Goal: Task Accomplishment & Management: Use online tool/utility

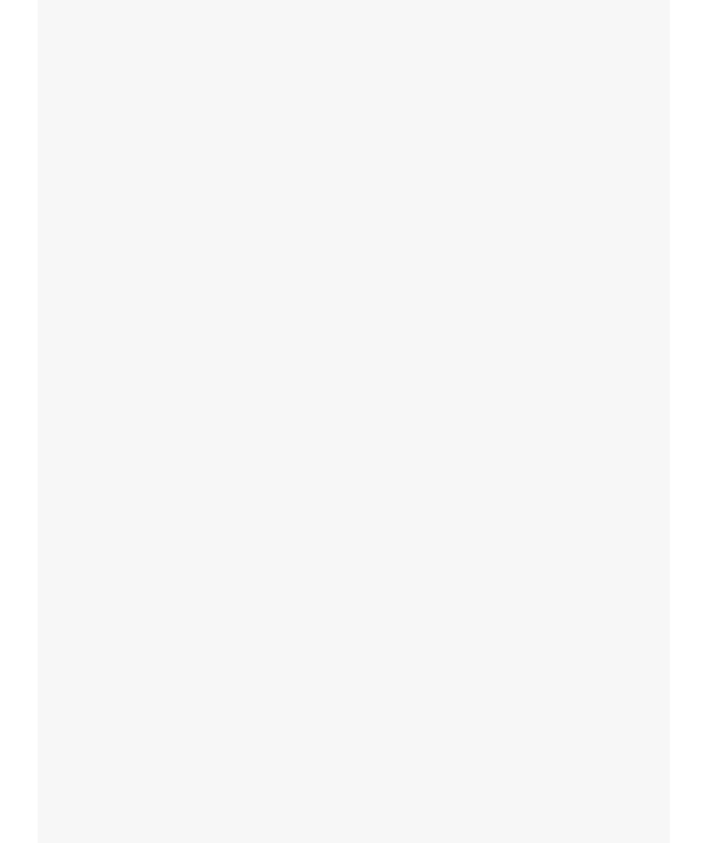
scroll to position [17, 0]
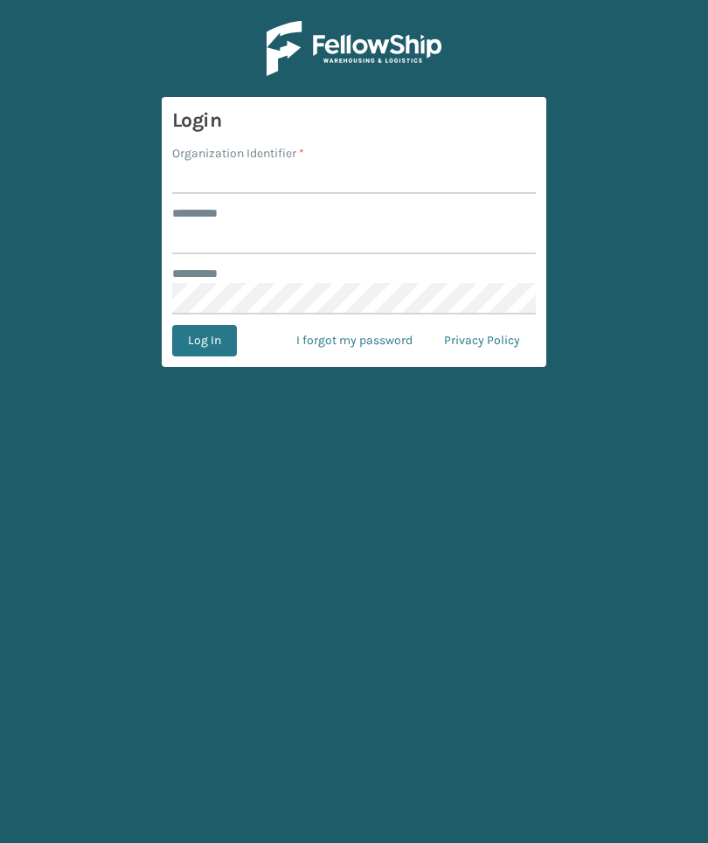
click at [413, 170] on input "Organization Identifier *" at bounding box center [353, 178] width 363 height 31
type input "Foamtex"
click at [429, 246] on input "******** *" at bounding box center [353, 238] width 363 height 31
type input "******"
click at [204, 341] on button "Log In" at bounding box center [204, 340] width 65 height 31
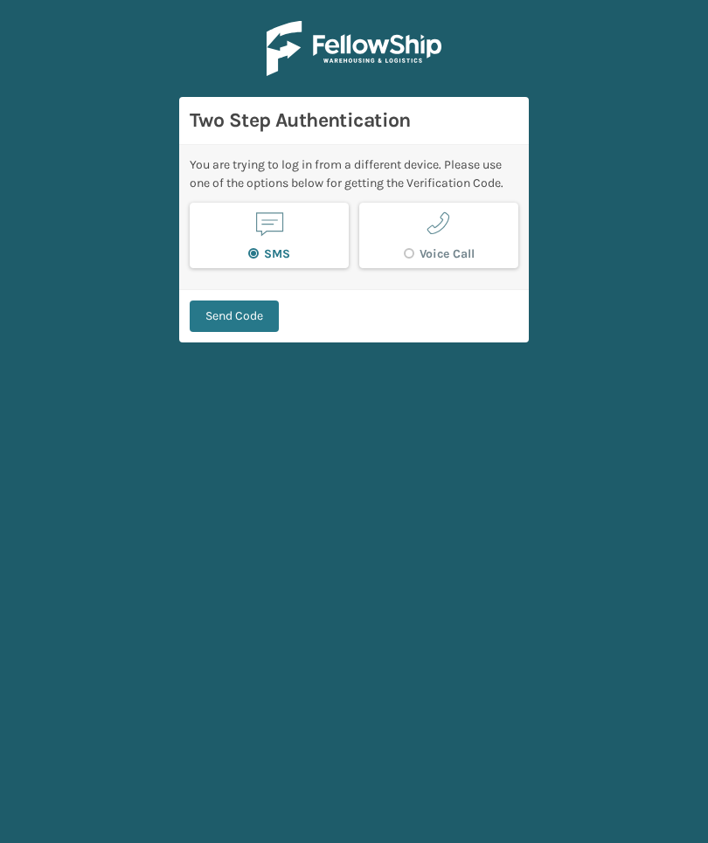
click at [217, 359] on main "Two Step Authentication You are trying to log in from a different device. Pleas…" at bounding box center [354, 421] width 708 height 843
click at [211, 318] on button "Send Code" at bounding box center [234, 316] width 89 height 31
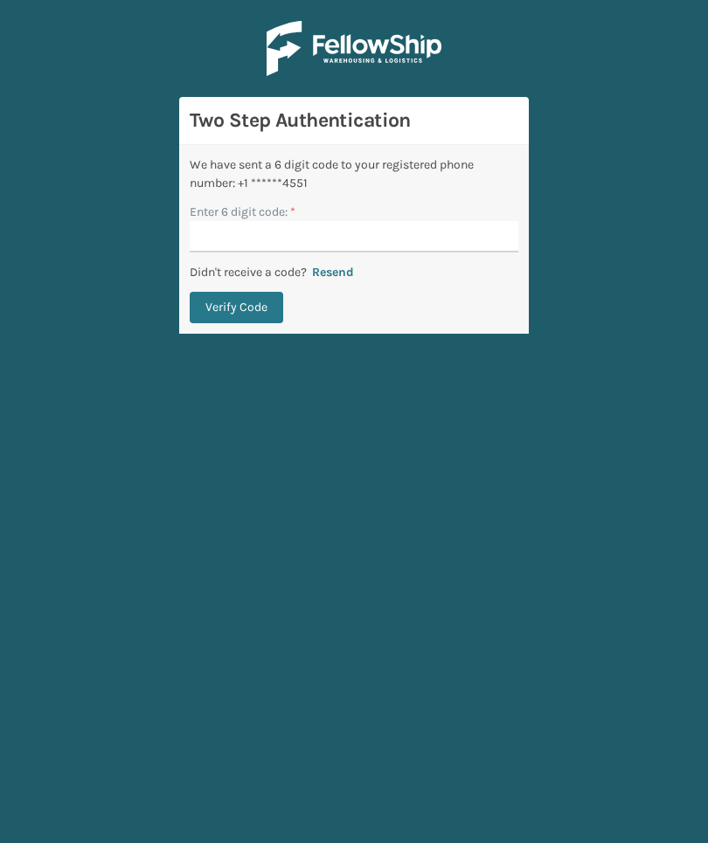
click at [412, 218] on div "Enter 6 digit code: *" at bounding box center [354, 212] width 329 height 18
click at [446, 240] on input "Enter 6 digit code: *" at bounding box center [354, 236] width 329 height 31
type input "278604"
click at [236, 308] on button "Verify Code" at bounding box center [236, 307] width 93 height 31
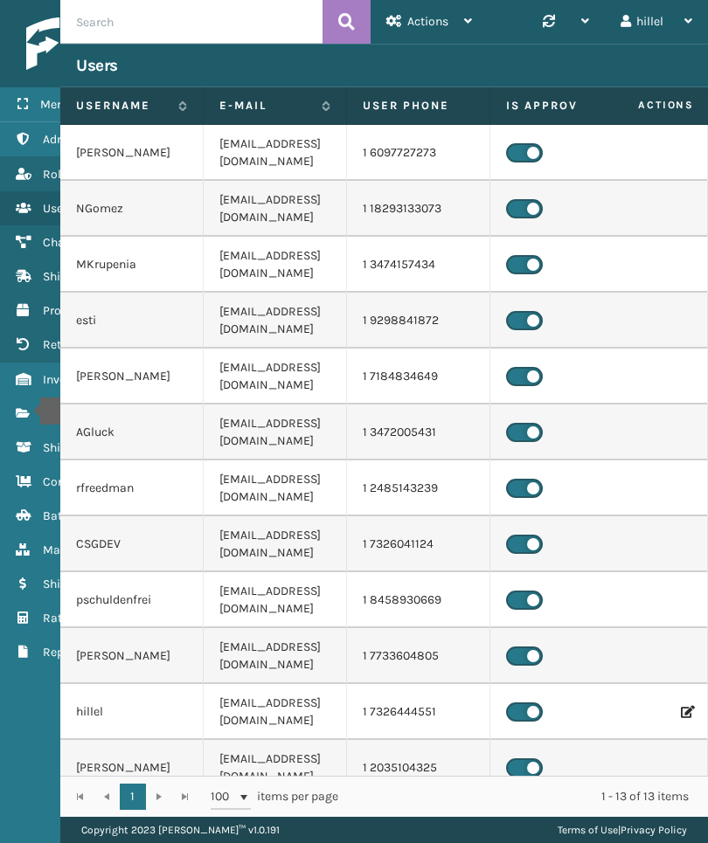
click at [29, 412] on icon "Fulfillment Orders" at bounding box center [23, 413] width 14 height 12
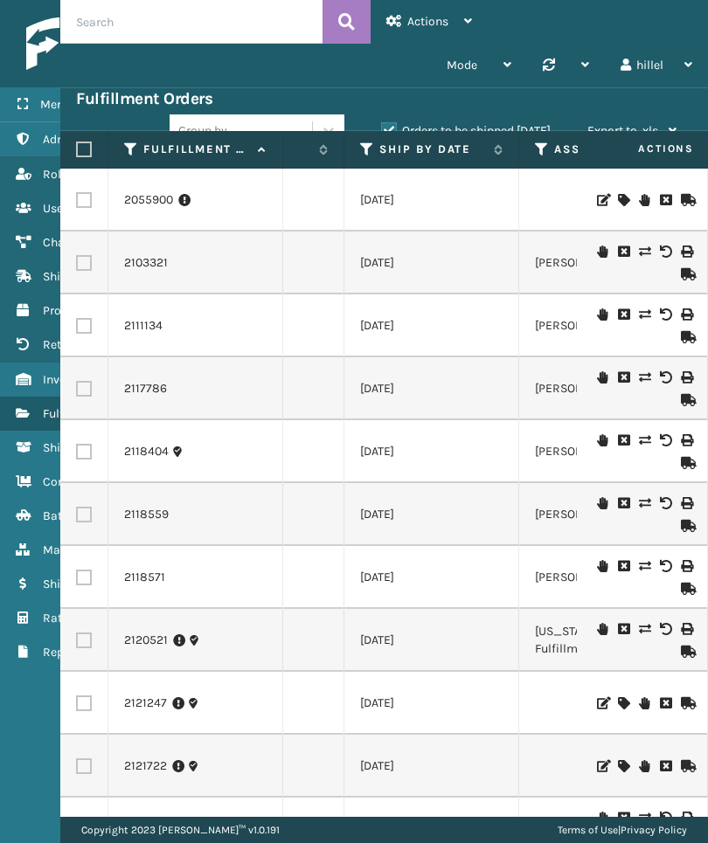
click at [364, 156] on icon at bounding box center [367, 150] width 14 height 16
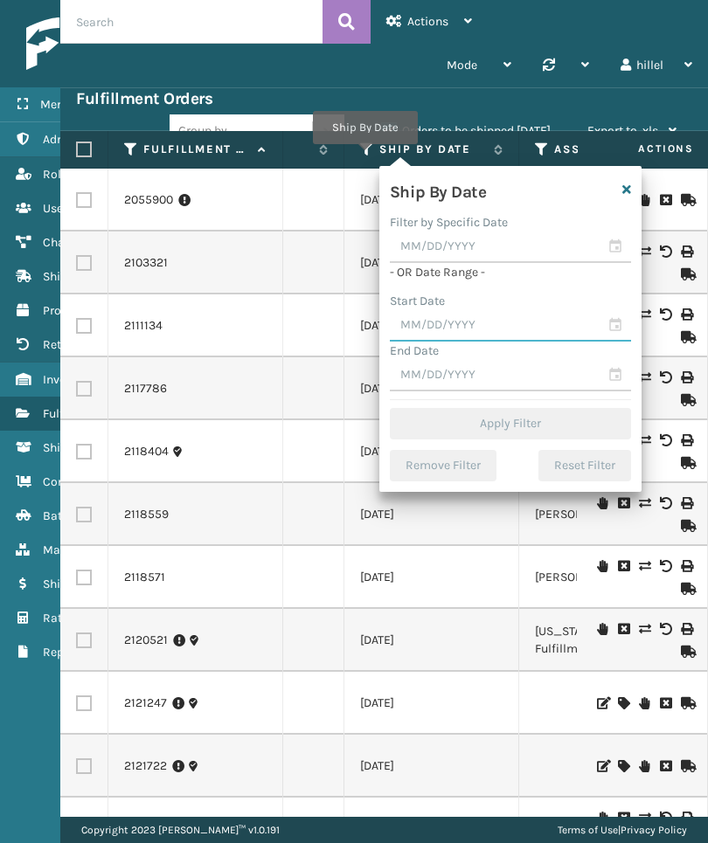
click at [486, 315] on input "text" at bounding box center [510, 325] width 241 height 31
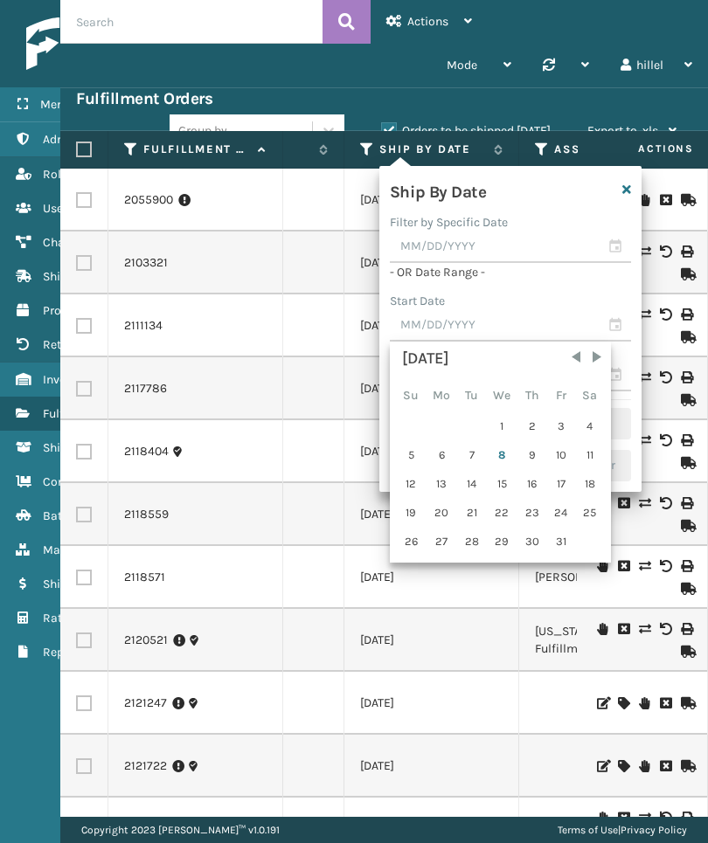
click at [497, 415] on div "1" at bounding box center [502, 426] width 29 height 26
type input "10/01/2025"
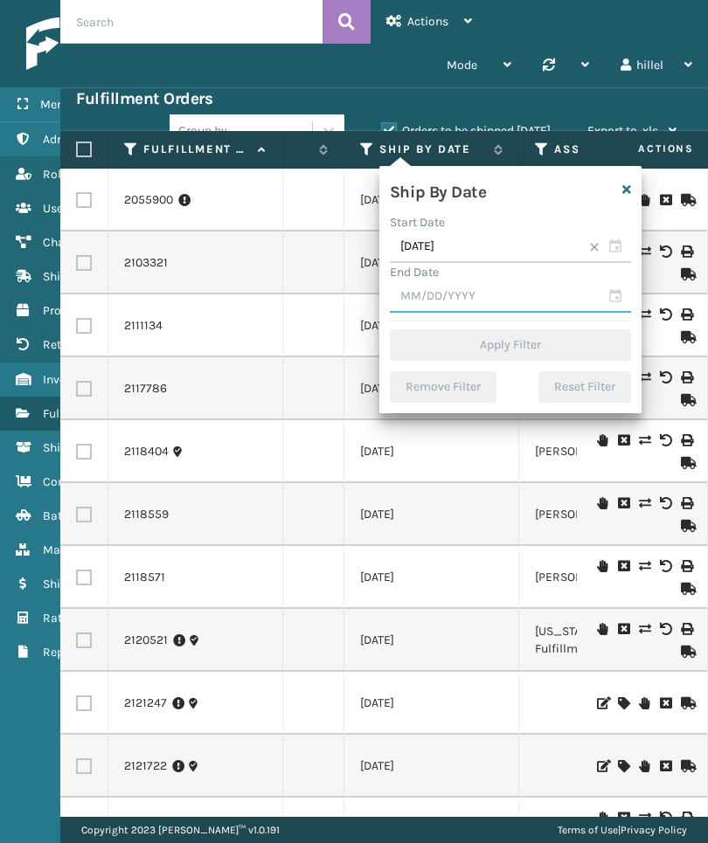
click at [533, 294] on input "text" at bounding box center [510, 296] width 241 height 31
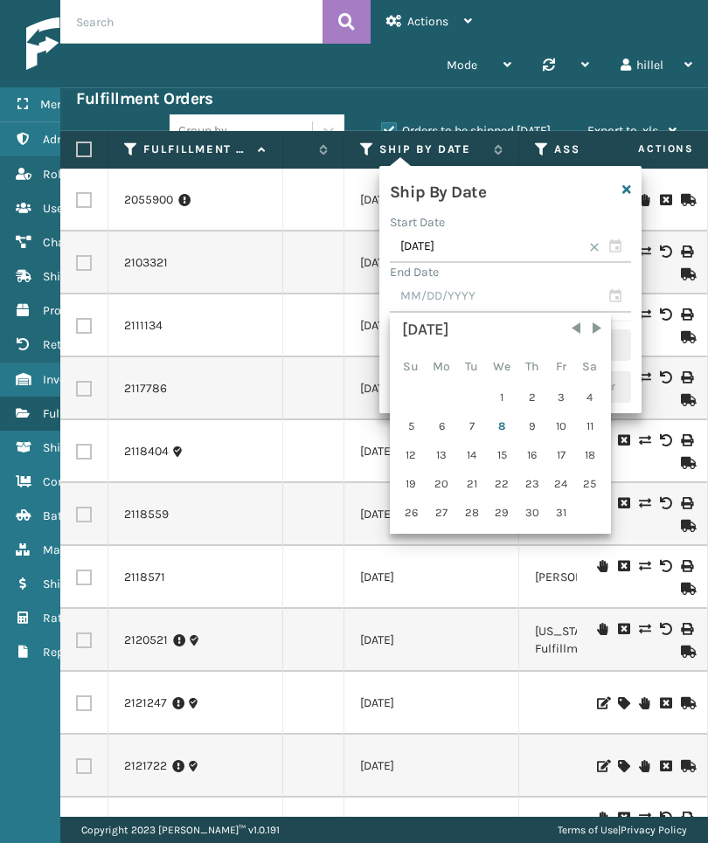
click at [494, 427] on div "8" at bounding box center [502, 426] width 29 height 26
type input "10/08/2025"
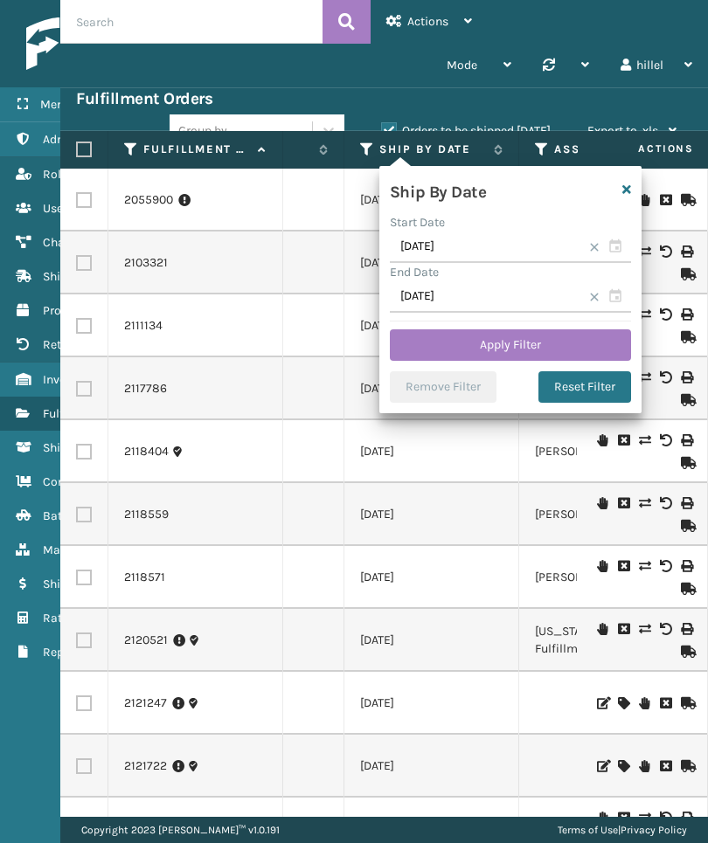
click at [589, 329] on button "Apply Filter" at bounding box center [510, 344] width 241 height 31
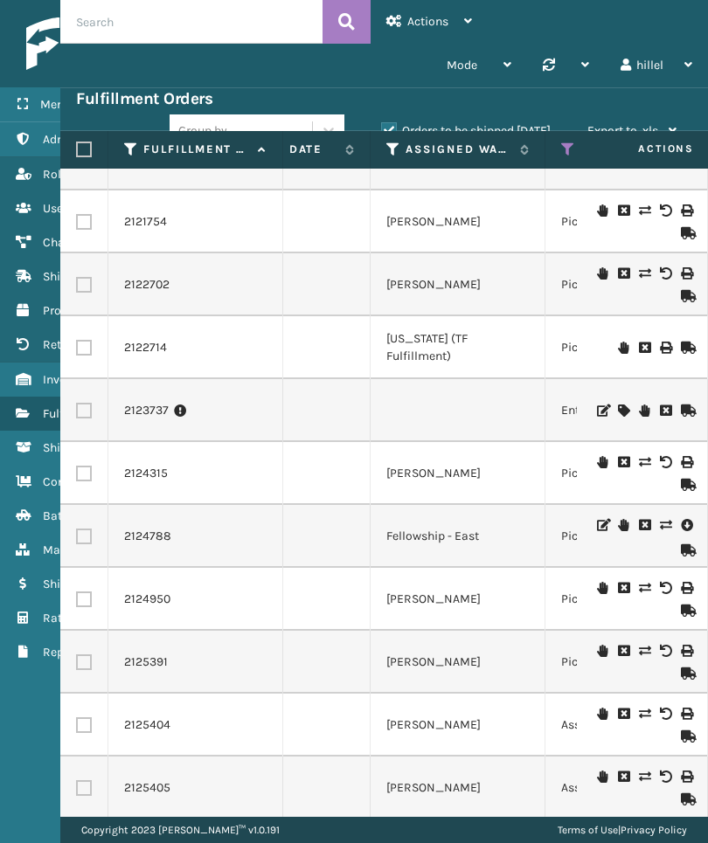
click at [7, 830] on div "Menu Administration Roles Users Channels Shipping Carriers Products Return Addr…" at bounding box center [109, 421] width 218 height 843
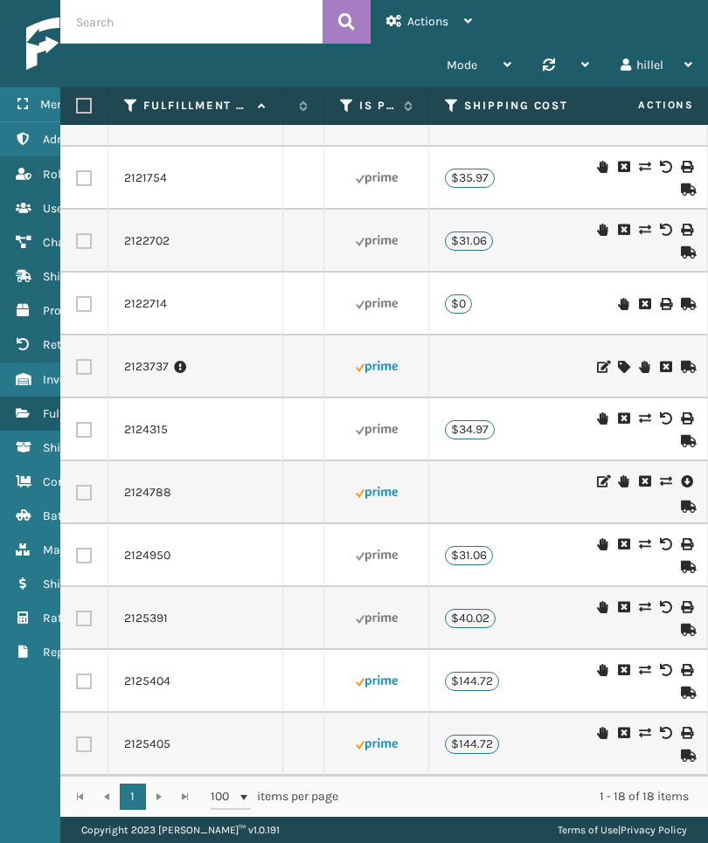
click at [349, 100] on icon at bounding box center [347, 106] width 14 height 16
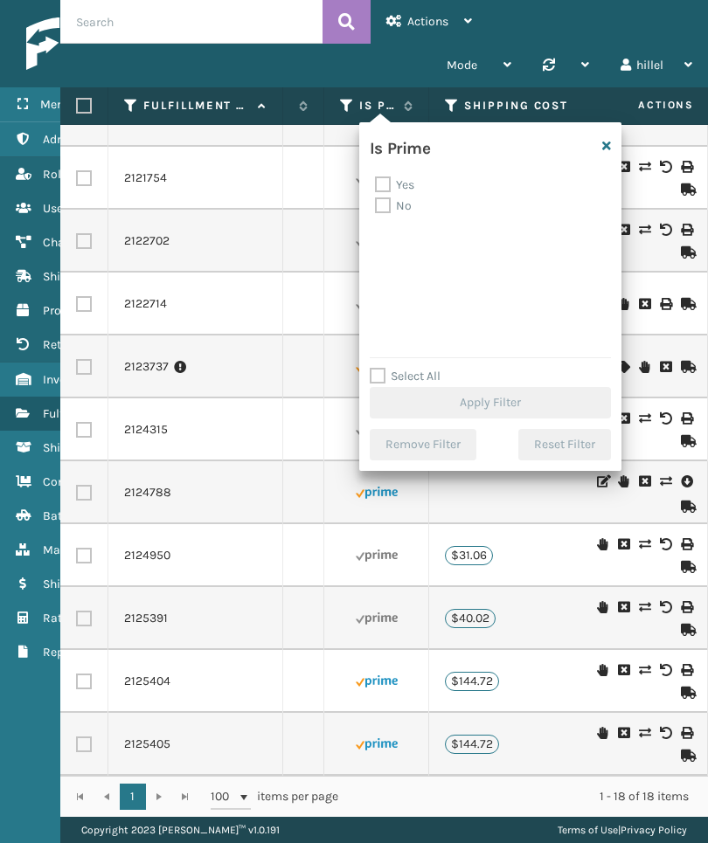
click at [405, 183] on label "Yes" at bounding box center [394, 184] width 39 height 15
click at [376, 183] on input "Yes" at bounding box center [375, 180] width 1 height 11
checkbox input "true"
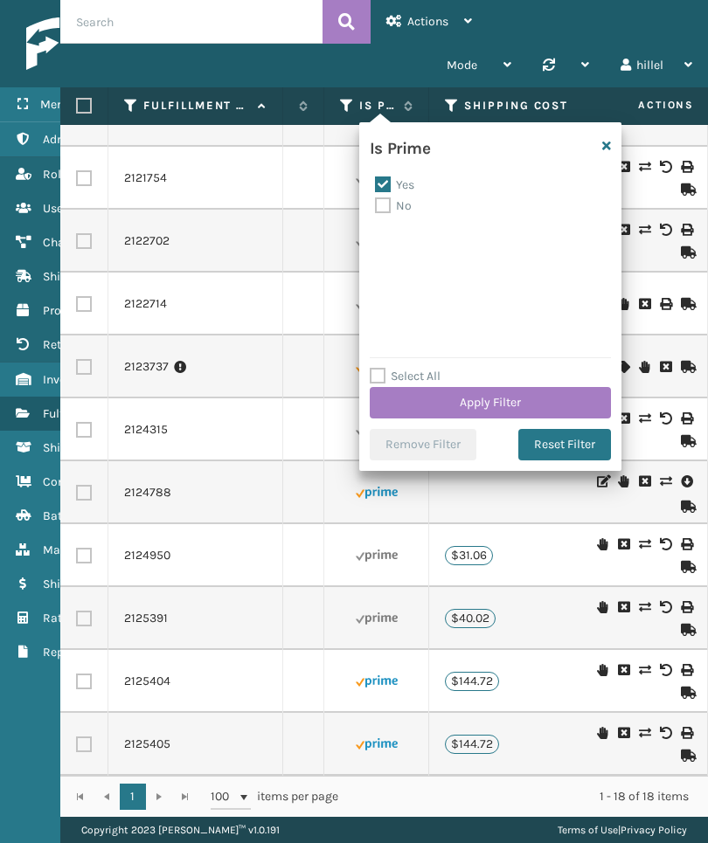
click at [575, 397] on button "Apply Filter" at bounding box center [490, 402] width 241 height 31
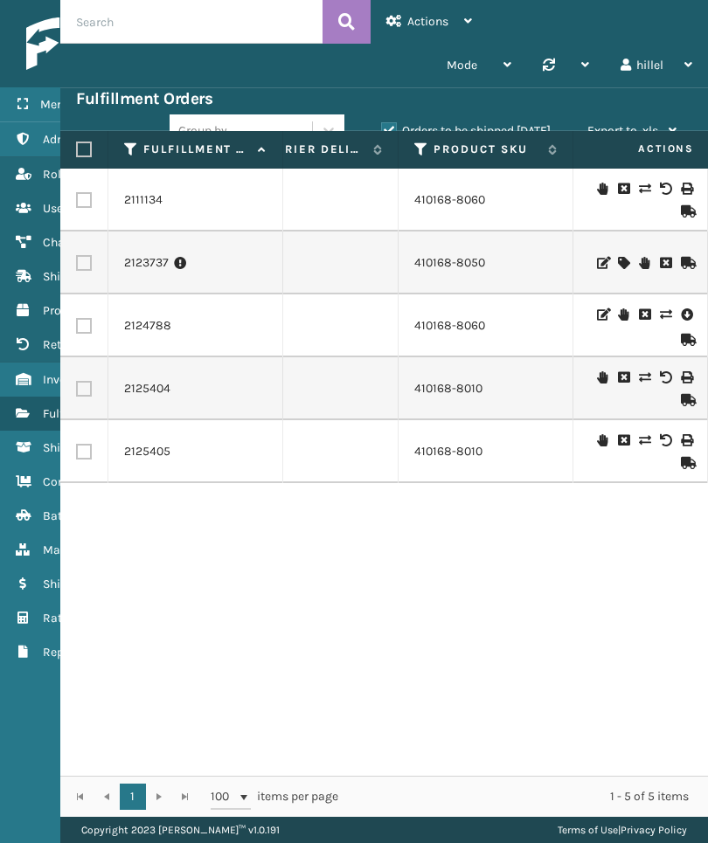
click at [33, 371] on link "Inventory" at bounding box center [109, 380] width 218 height 34
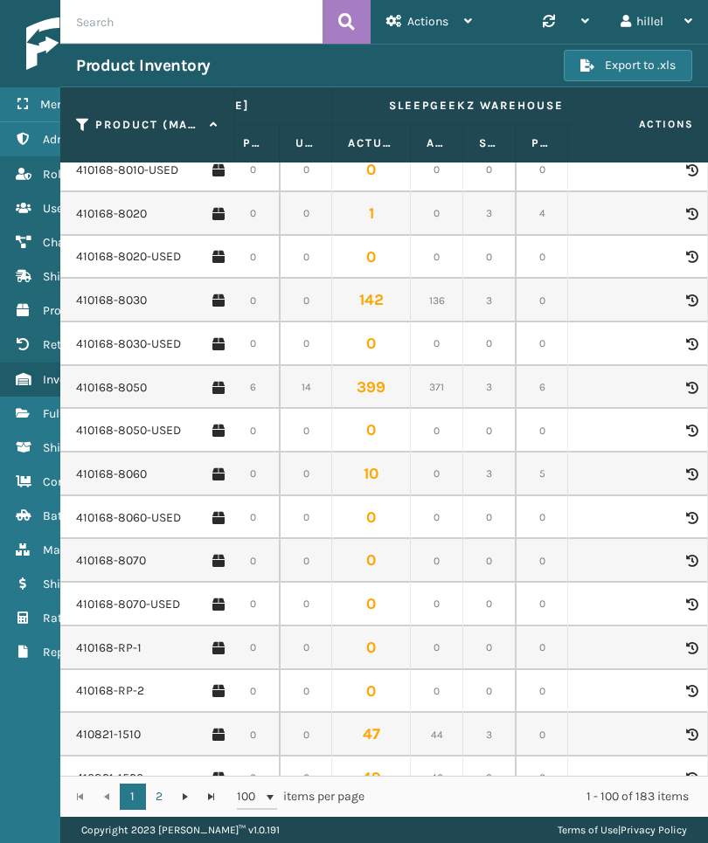
click at [110, 466] on link "410168-8060" at bounding box center [111, 474] width 71 height 17
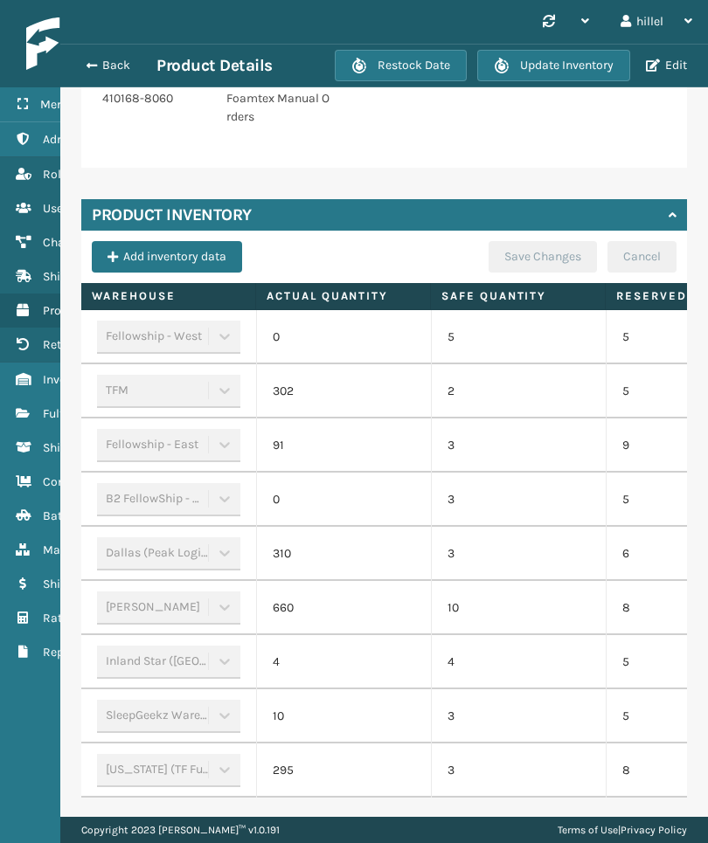
click at [612, 491] on td "5" at bounding box center [692, 500] width 175 height 54
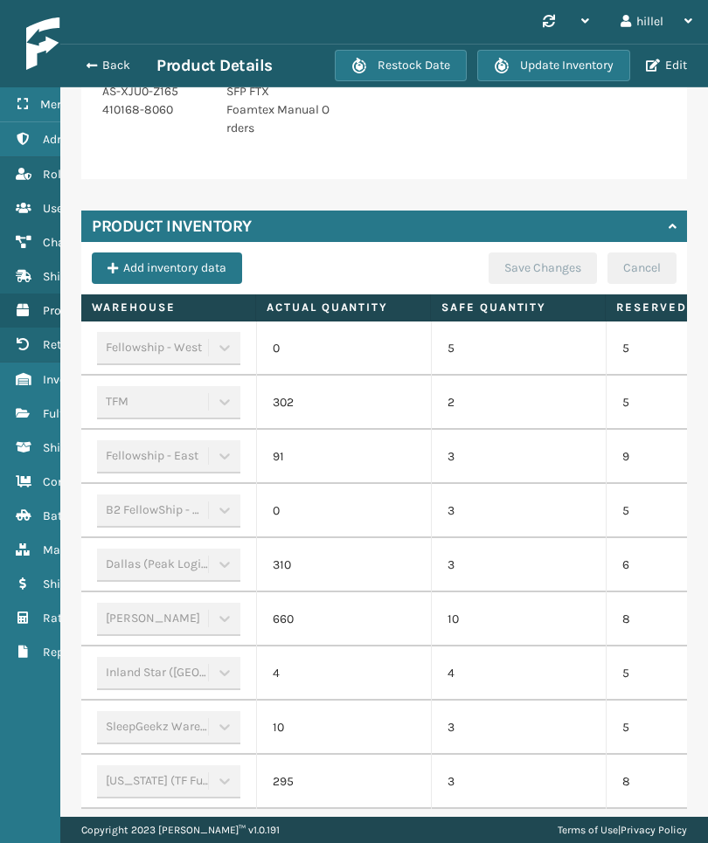
click at [92, 67] on span "button" at bounding box center [91, 65] width 10 height 12
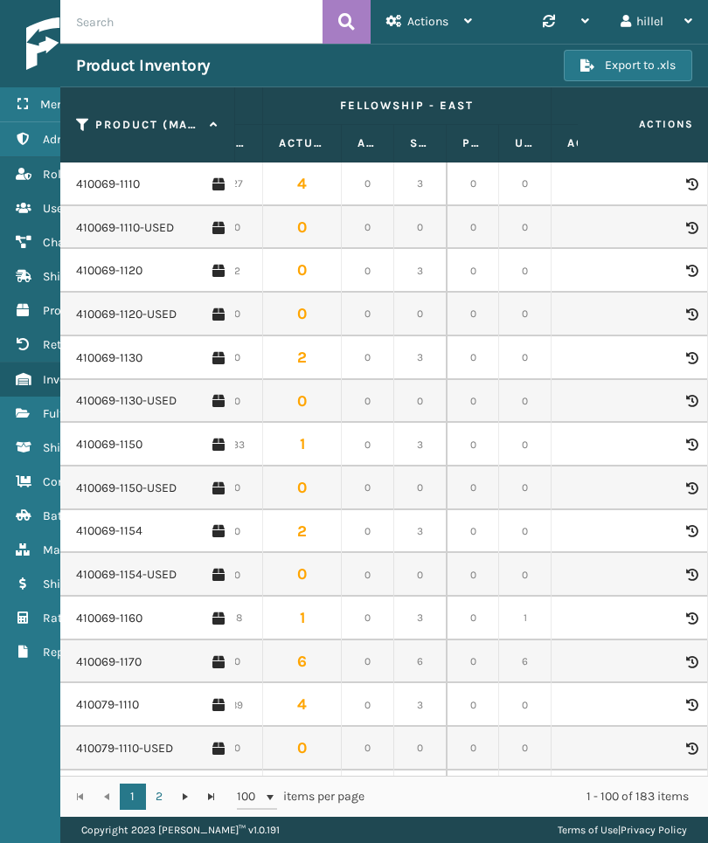
click at [28, 414] on icon at bounding box center [23, 413] width 14 height 12
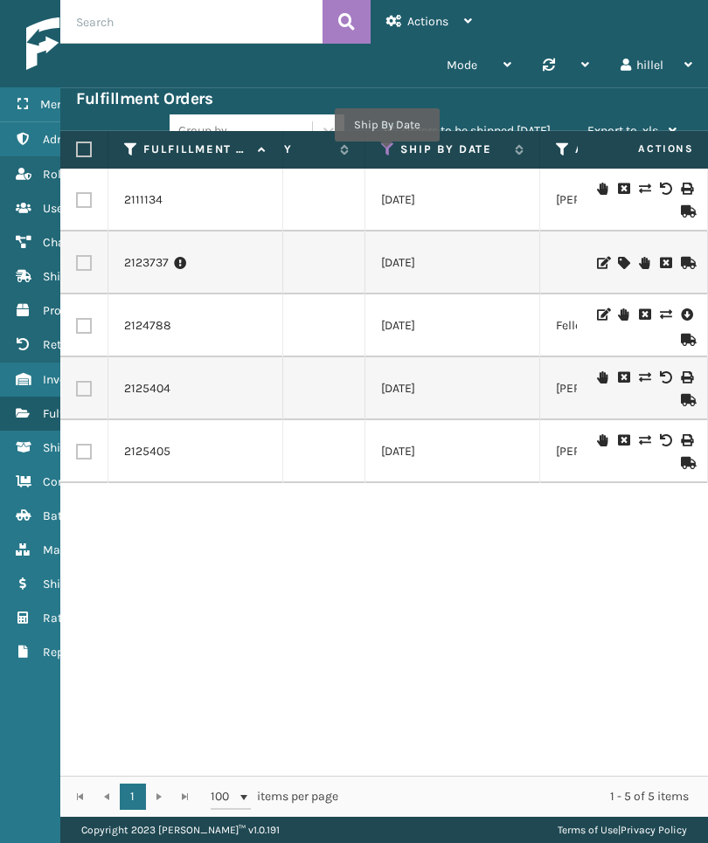
click at [386, 154] on icon at bounding box center [388, 150] width 14 height 16
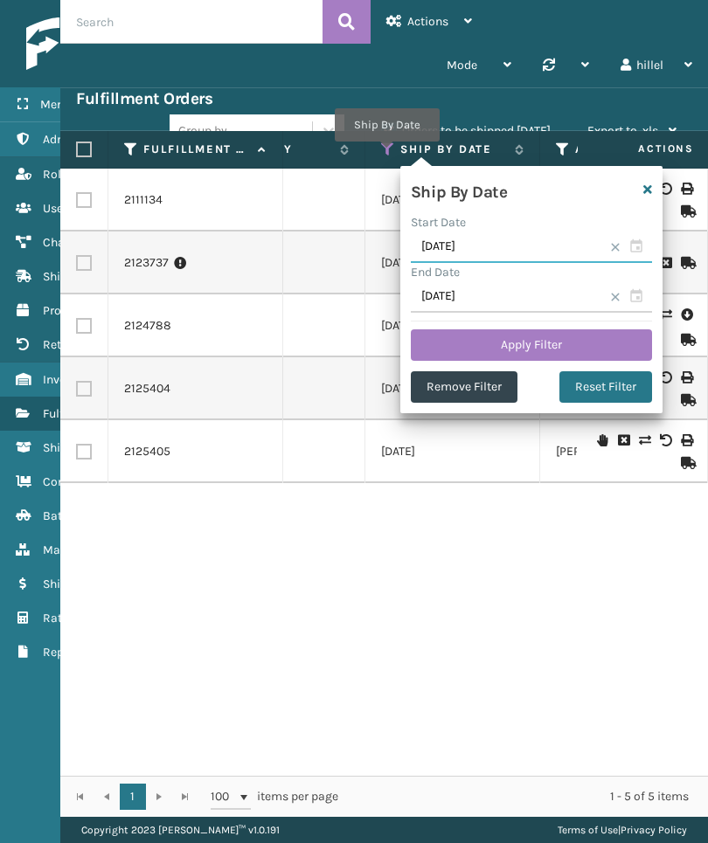
click at [543, 248] on input "10/01/2025" at bounding box center [531, 247] width 241 height 31
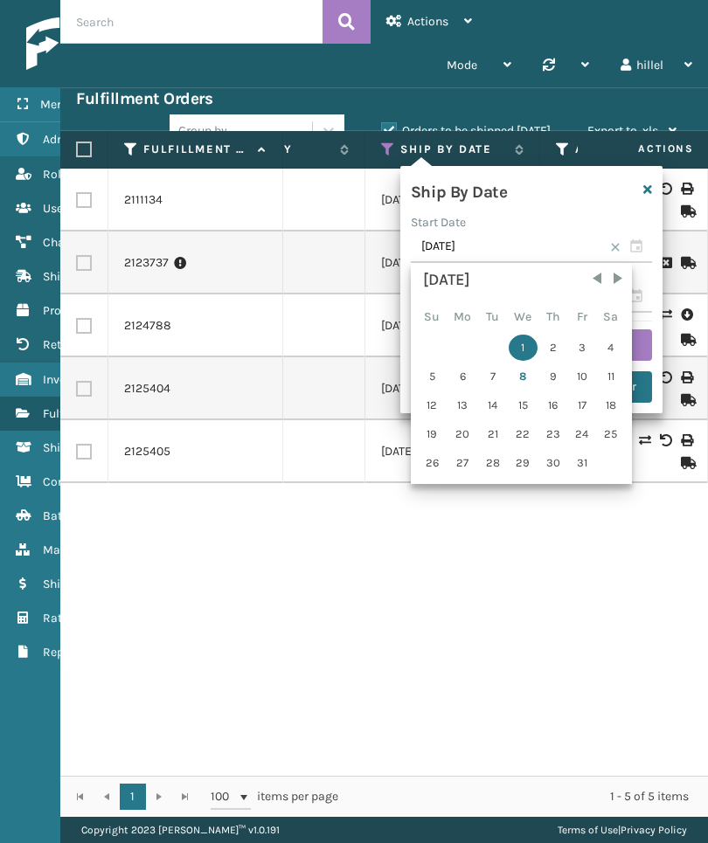
click at [495, 381] on div "7" at bounding box center [493, 376] width 26 height 26
type input "10/07/2025"
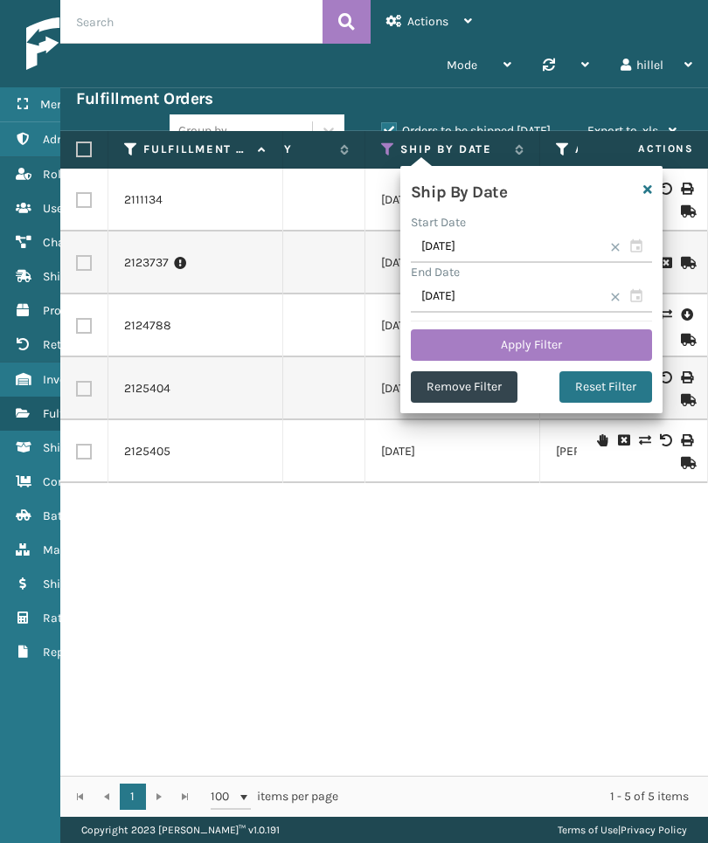
click at [585, 345] on button "Apply Filter" at bounding box center [531, 344] width 241 height 31
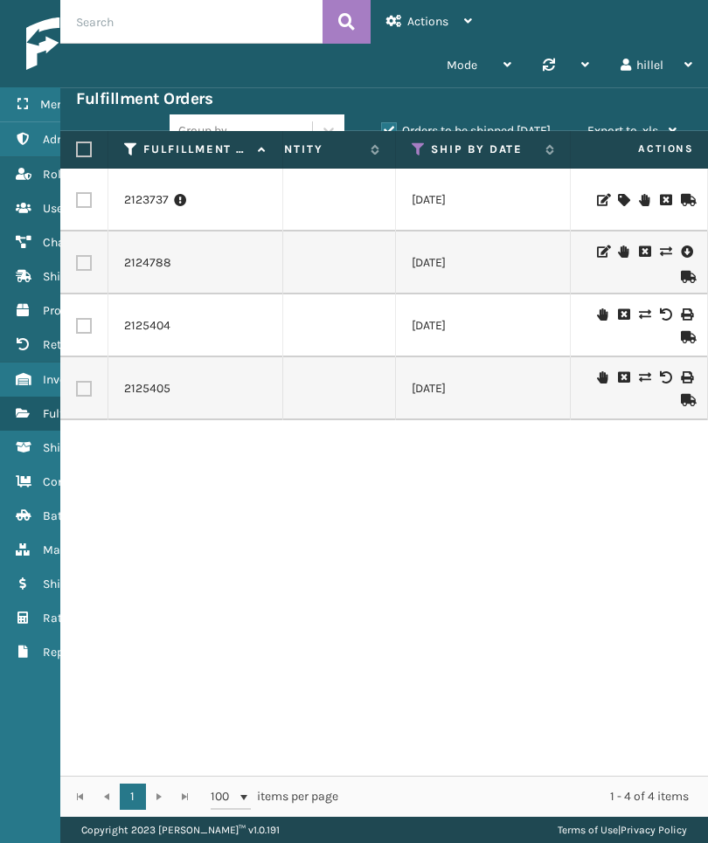
click at [419, 149] on icon at bounding box center [419, 150] width 14 height 16
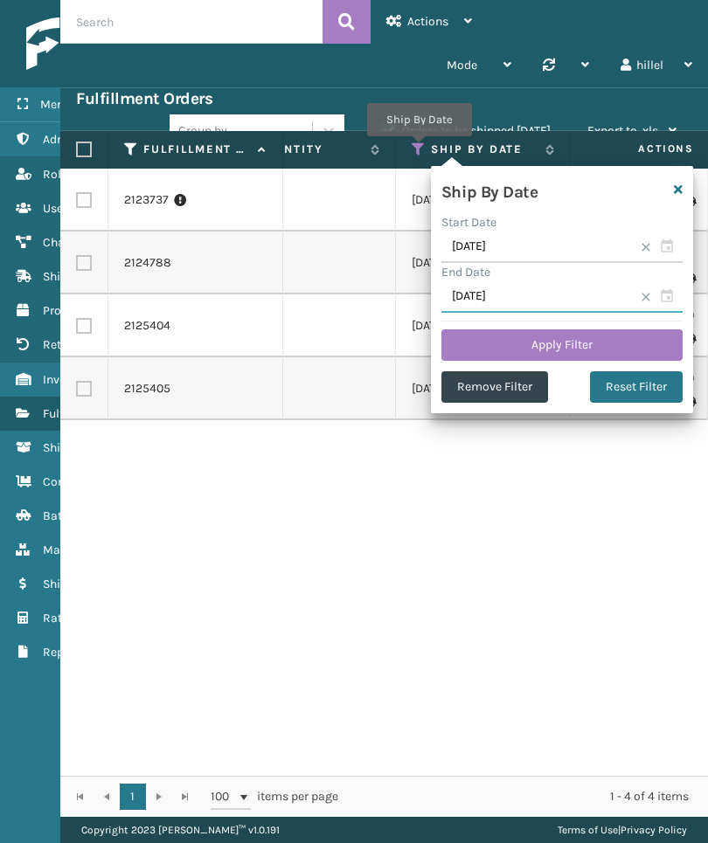
click at [571, 293] on input "10/08/2025" at bounding box center [561, 296] width 241 height 31
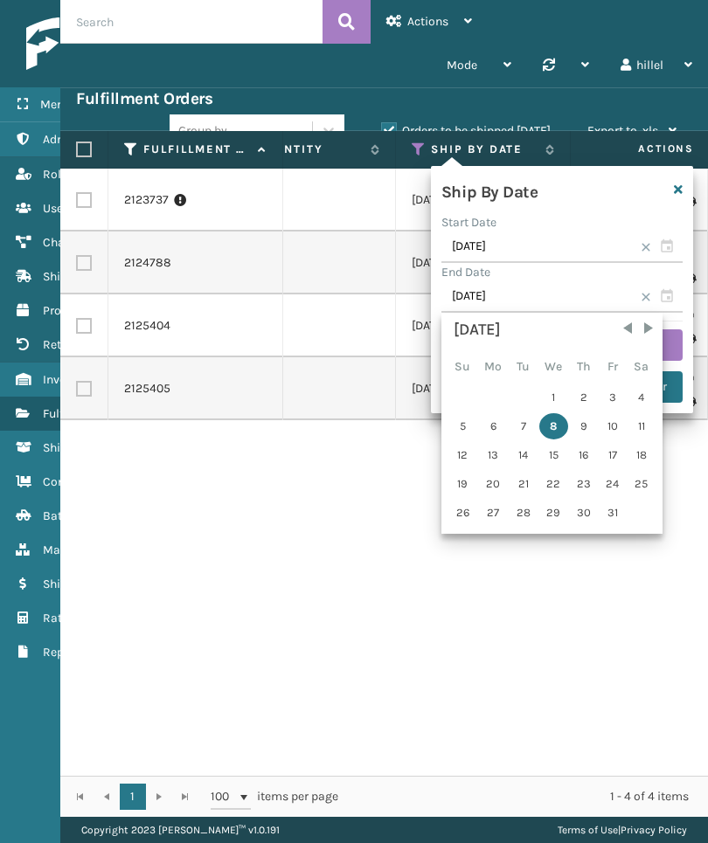
click at [590, 426] on div "9" at bounding box center [584, 426] width 26 height 26
type input "10/09/2025"
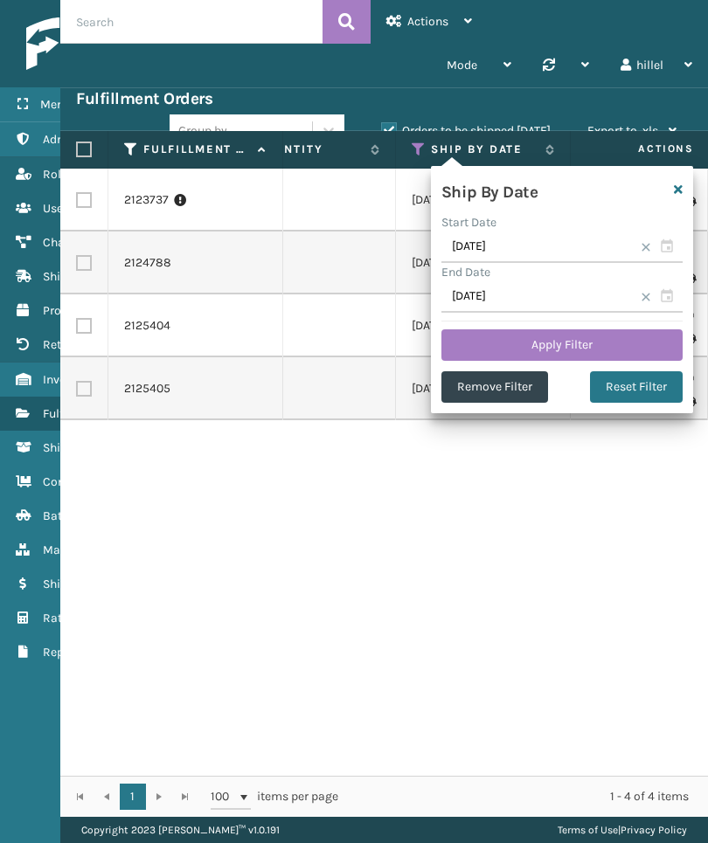
click at [633, 336] on button "Apply Filter" at bounding box center [561, 344] width 241 height 31
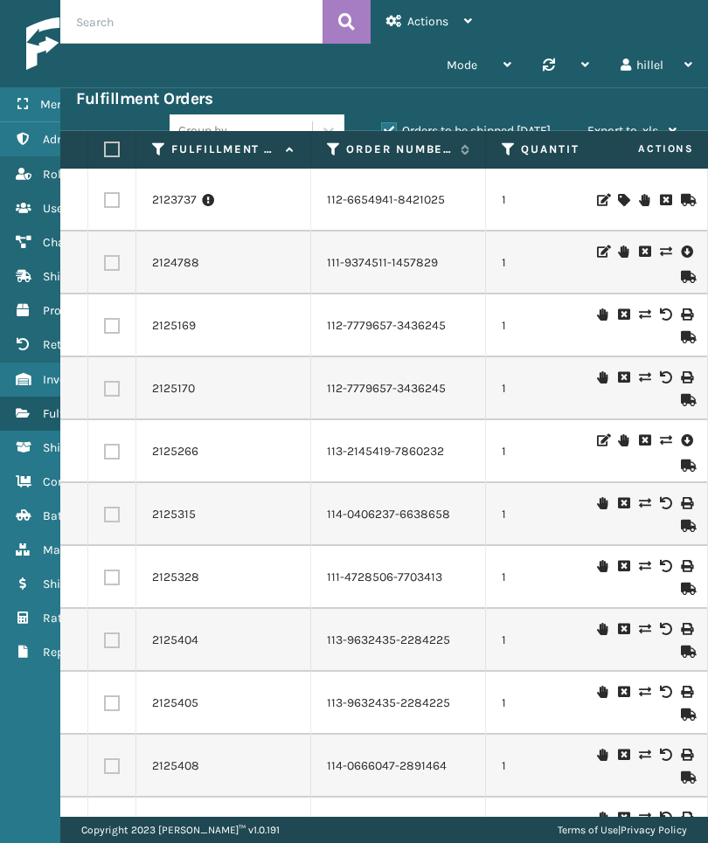
click at [486, 123] on label "Orders to be shipped today" at bounding box center [466, 130] width 170 height 15
click at [382, 123] on input "Orders to be shipped today" at bounding box center [381, 126] width 1 height 11
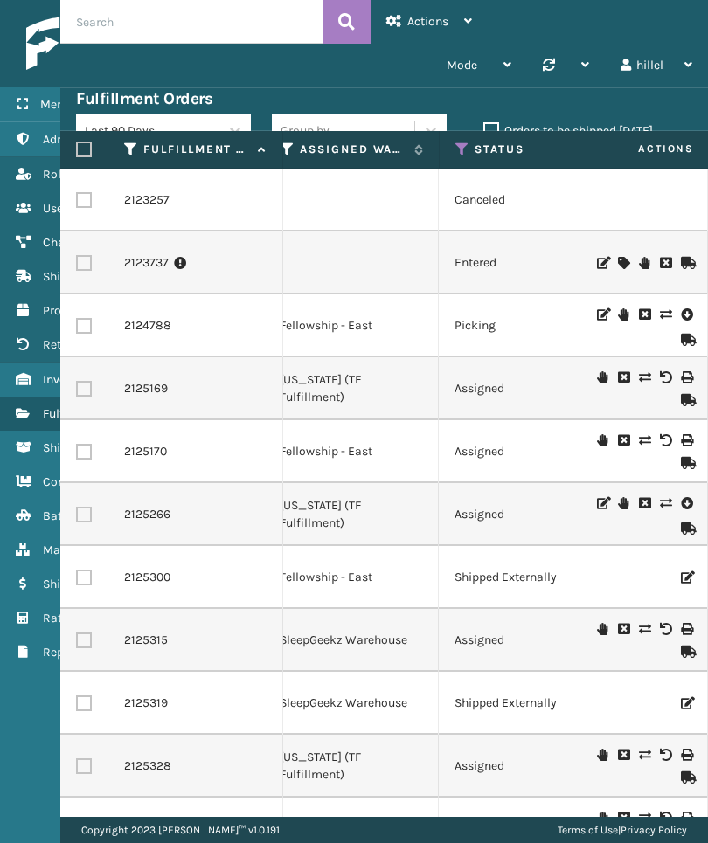
click at [465, 153] on icon at bounding box center [462, 150] width 14 height 16
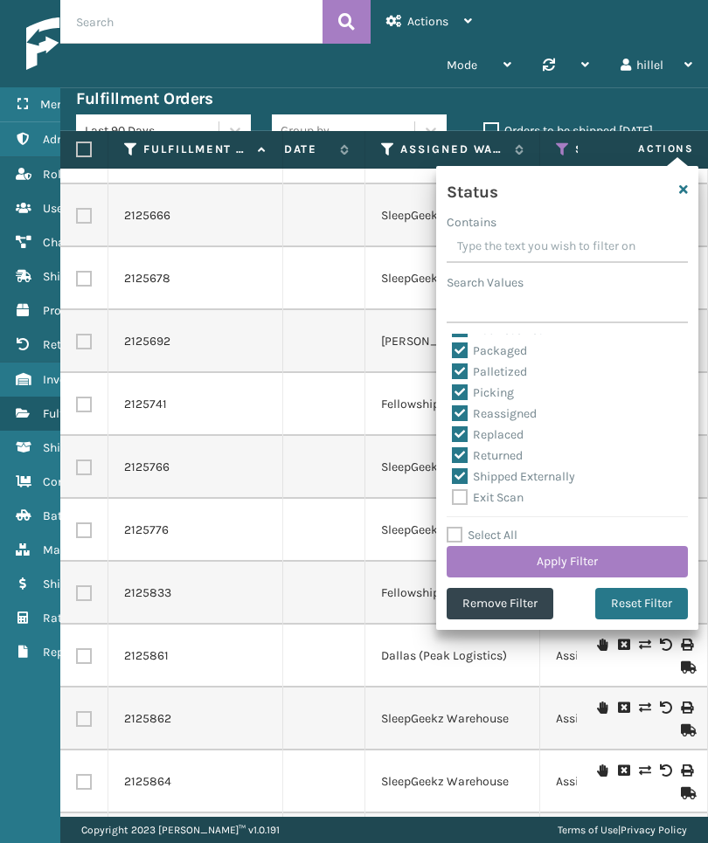
click at [503, 494] on label "Exit Scan" at bounding box center [488, 497] width 72 height 15
click at [453, 494] on input "Exit Scan" at bounding box center [452, 493] width 1 height 11
checkbox input "true"
click at [644, 560] on button "Apply Filter" at bounding box center [566, 561] width 241 height 31
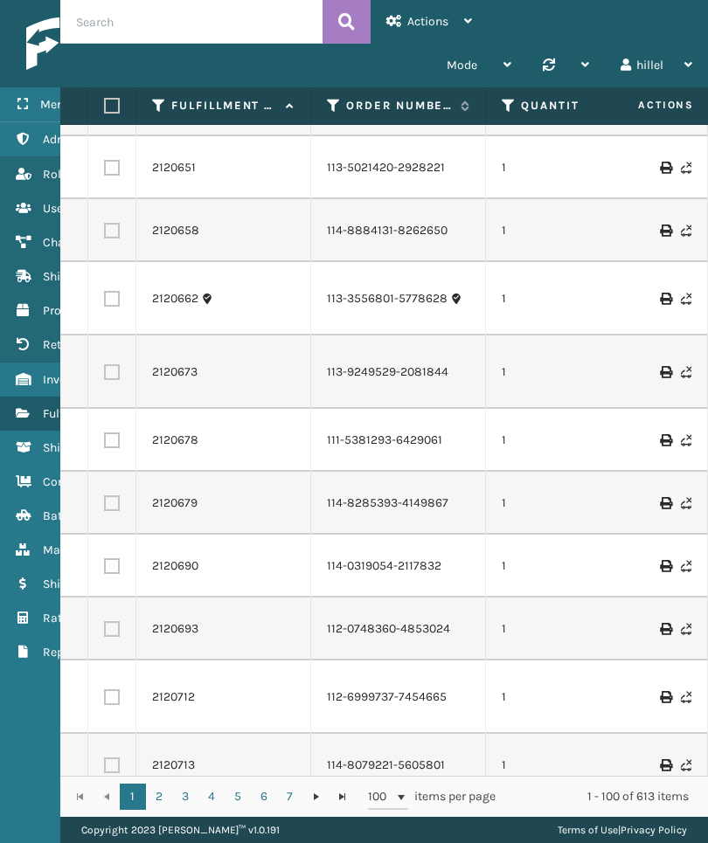
click at [617, 598] on td at bounding box center [642, 629] width 131 height 63
